Goal: Task Accomplishment & Management: Manage account settings

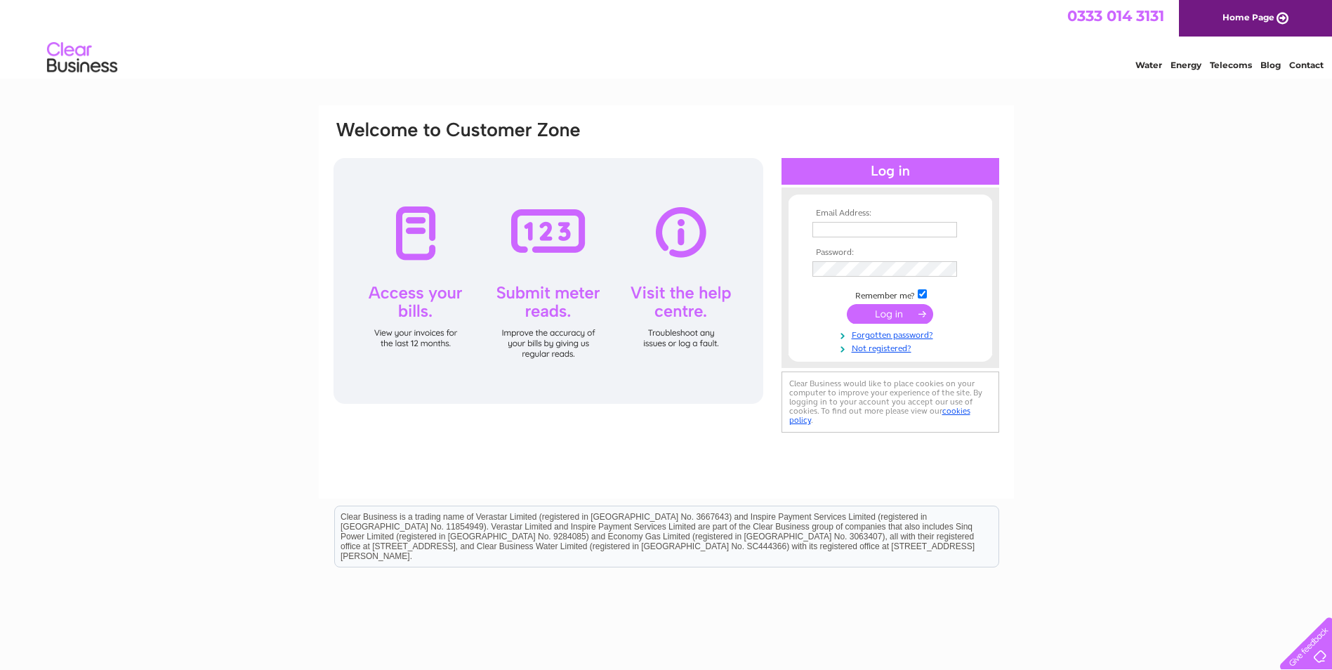
type input "Management@rajackson.co.uk"
click at [897, 315] on input "submit" at bounding box center [890, 314] width 86 height 20
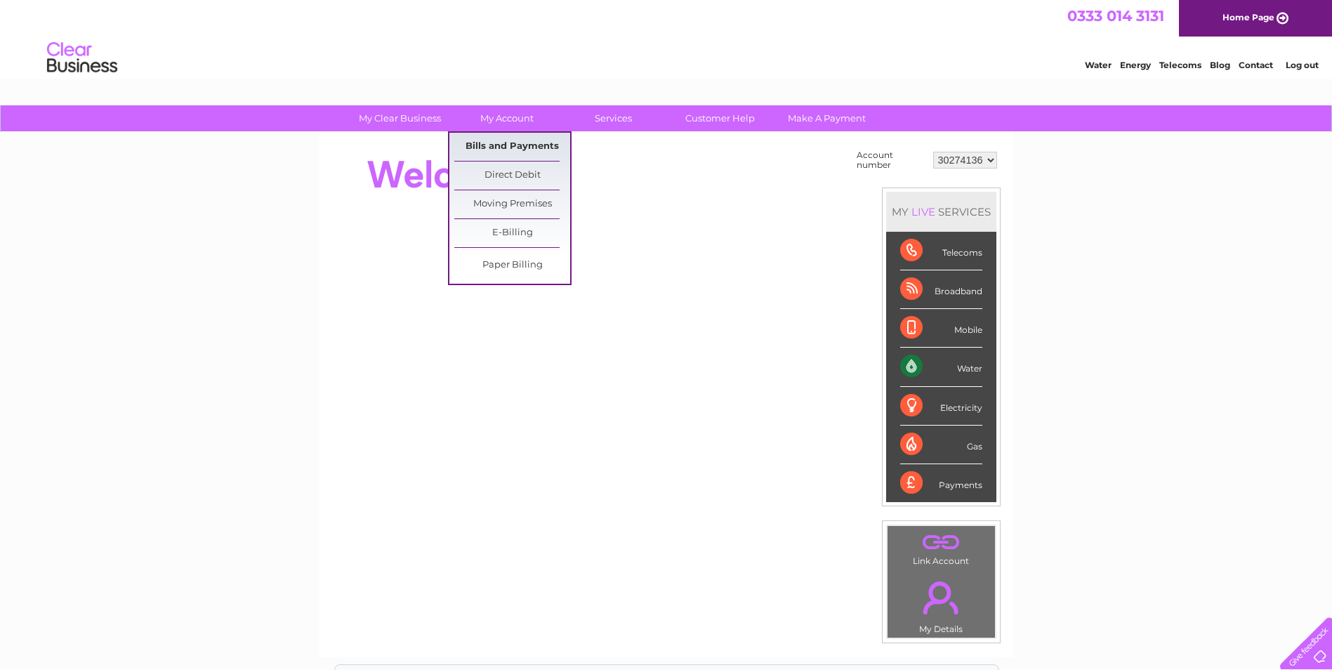
click at [501, 150] on link "Bills and Payments" at bounding box center [512, 147] width 116 height 28
click at [510, 145] on link "Bills and Payments" at bounding box center [512, 147] width 116 height 28
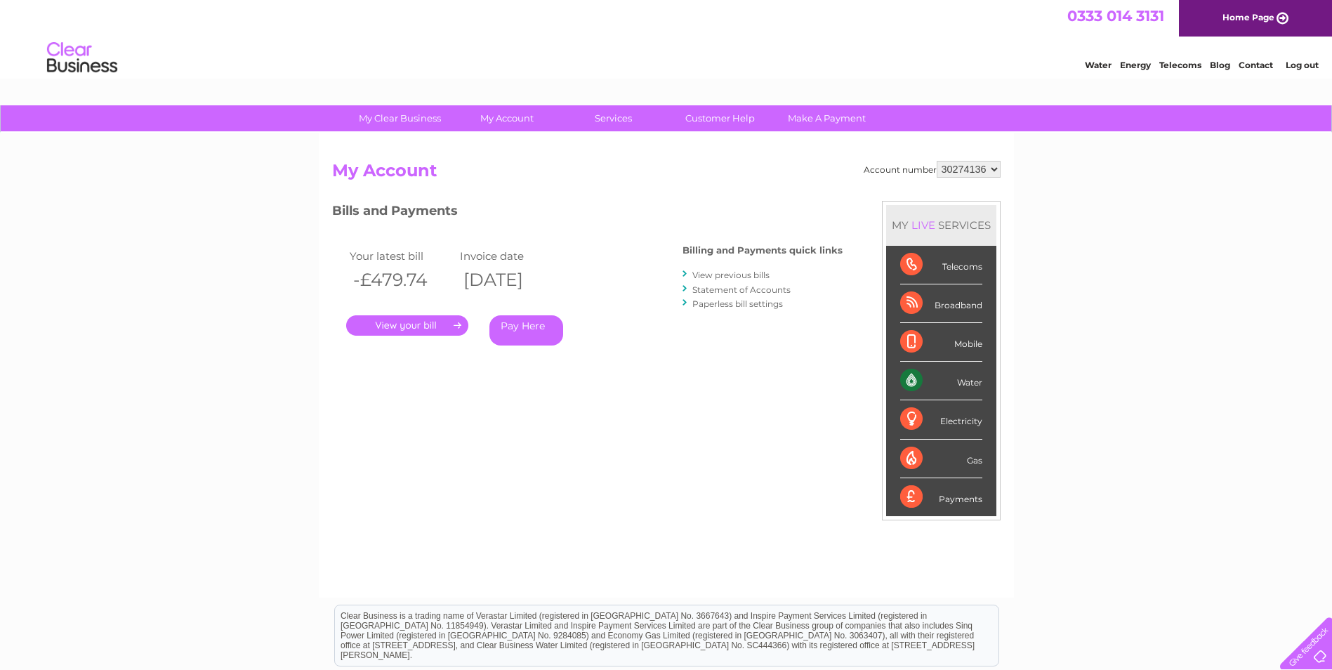
click at [404, 326] on link "." at bounding box center [407, 325] width 122 height 20
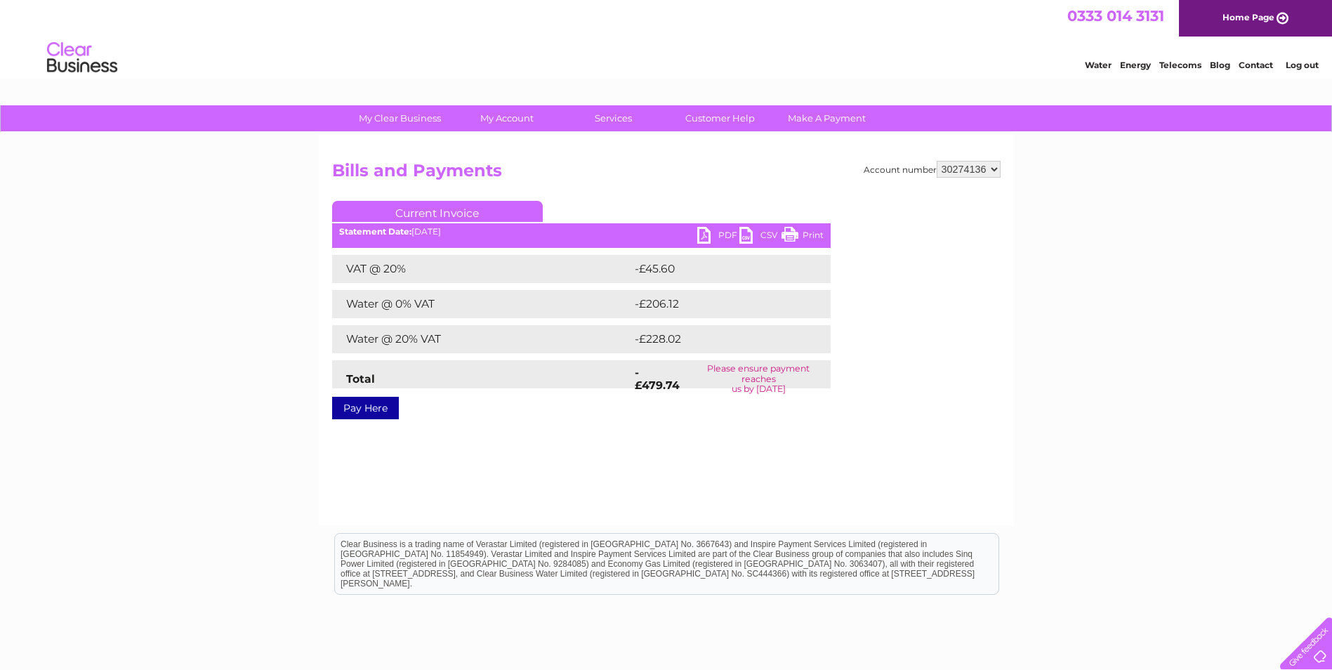
click at [703, 232] on link "PDF" at bounding box center [718, 237] width 42 height 20
